Goal: Manage account settings

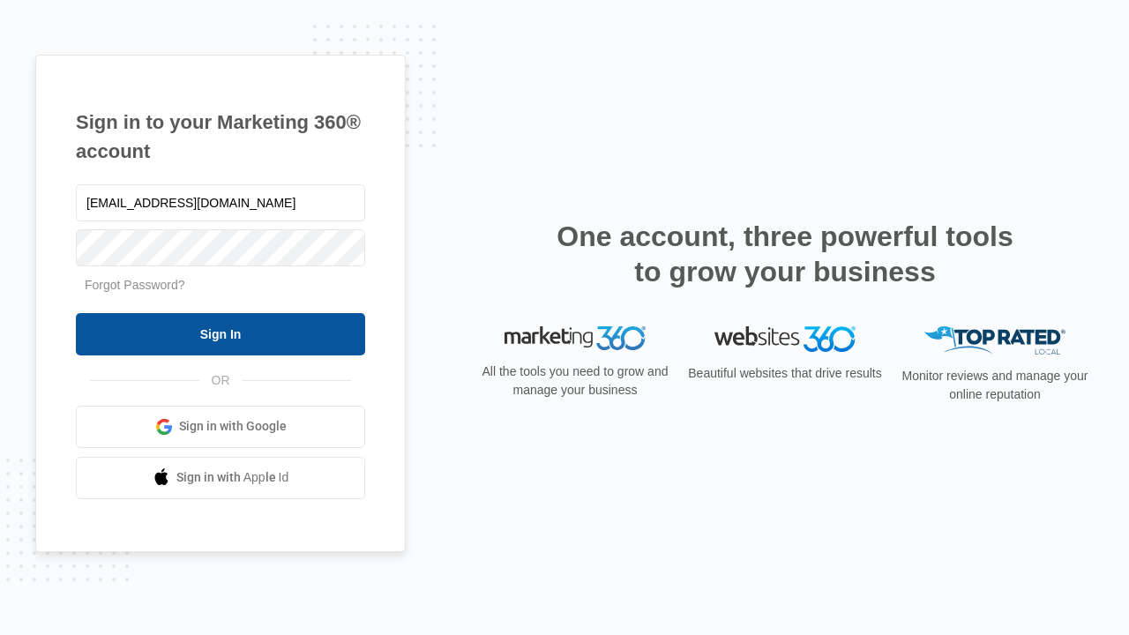
click at [221, 333] on input "Sign In" at bounding box center [220, 334] width 289 height 42
